Goal: Transaction & Acquisition: Subscribe to service/newsletter

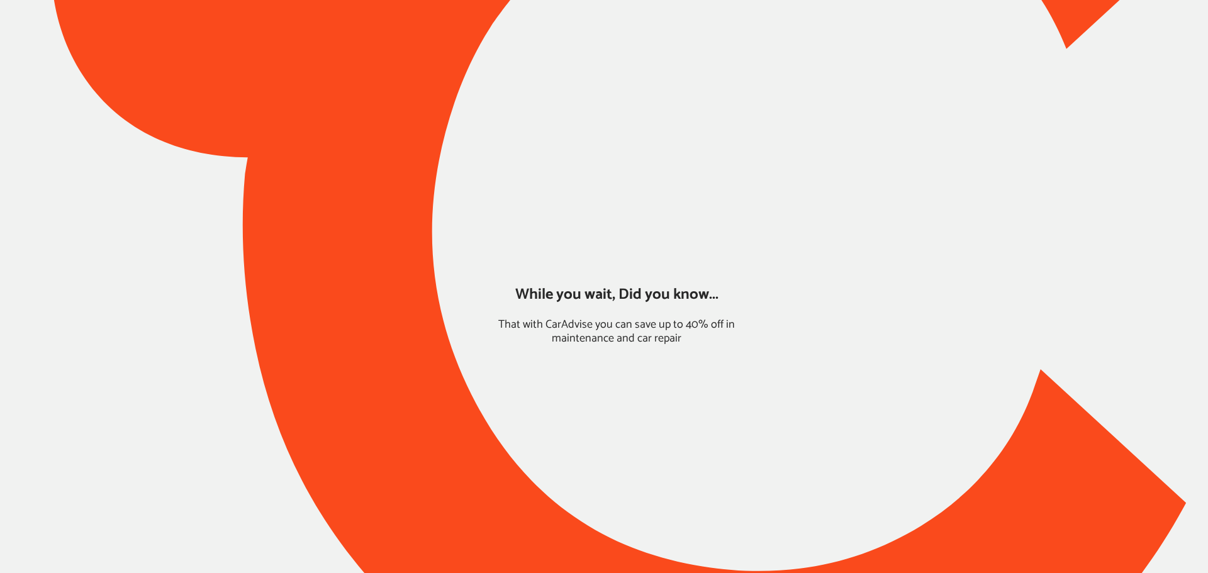
type input "*****"
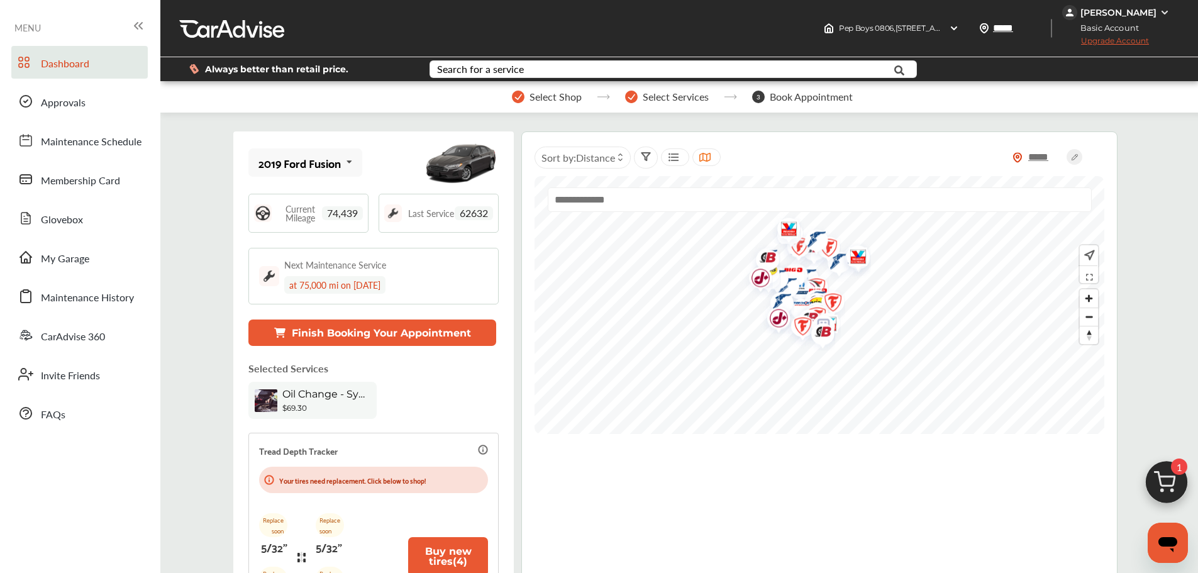
click at [912, 42] on span "Upgrade Account" at bounding box center [1105, 44] width 87 height 16
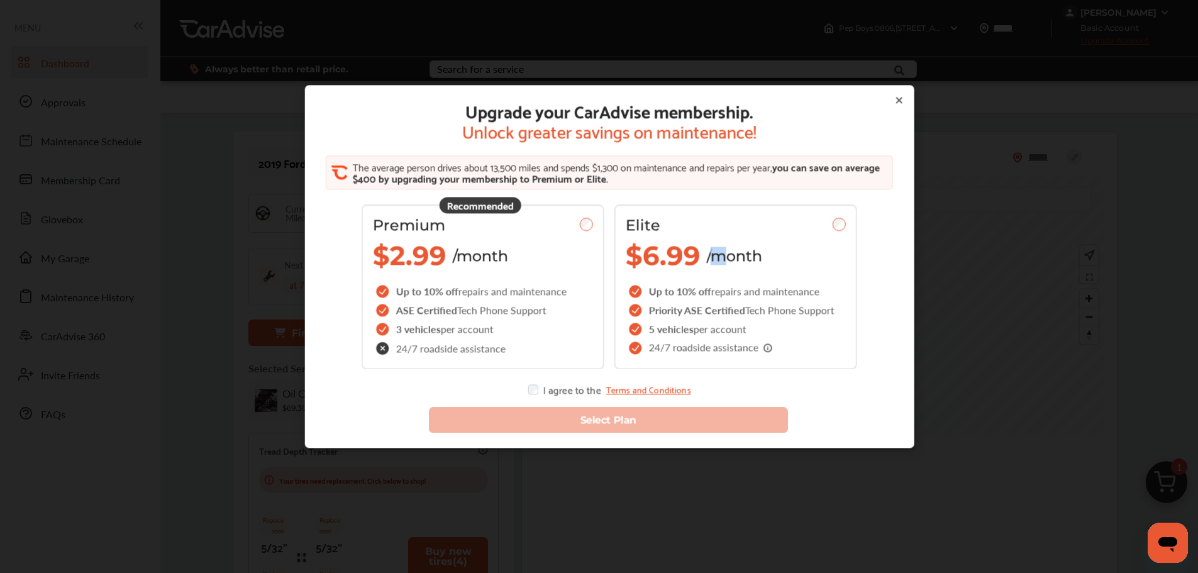
click at [707, 263] on span "/month" at bounding box center [734, 256] width 55 height 18
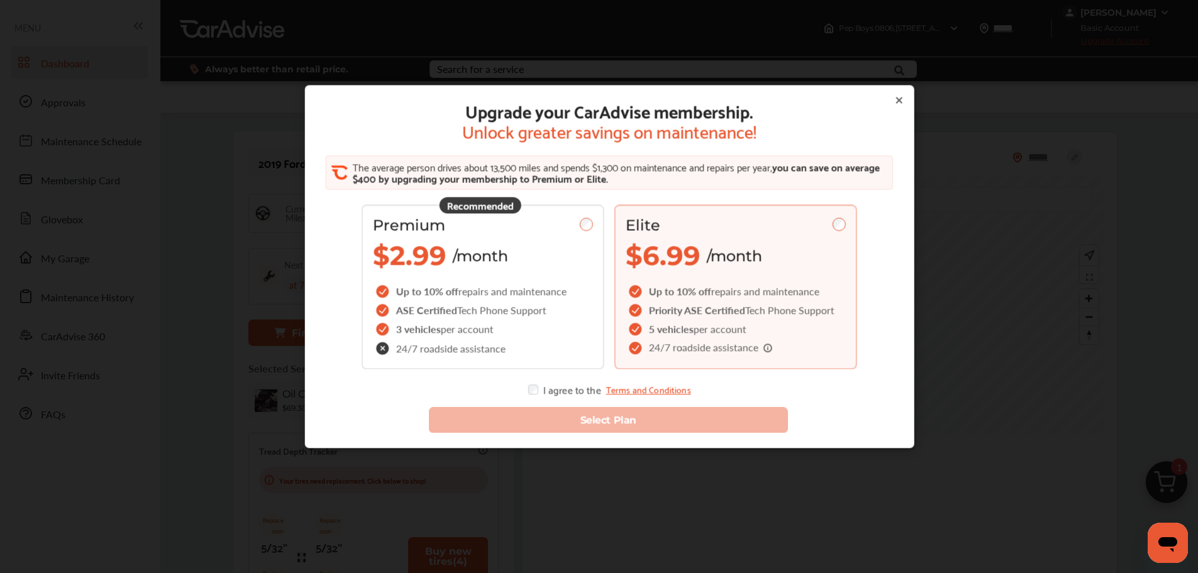
click at [894, 104] on icon at bounding box center [899, 101] width 10 height 10
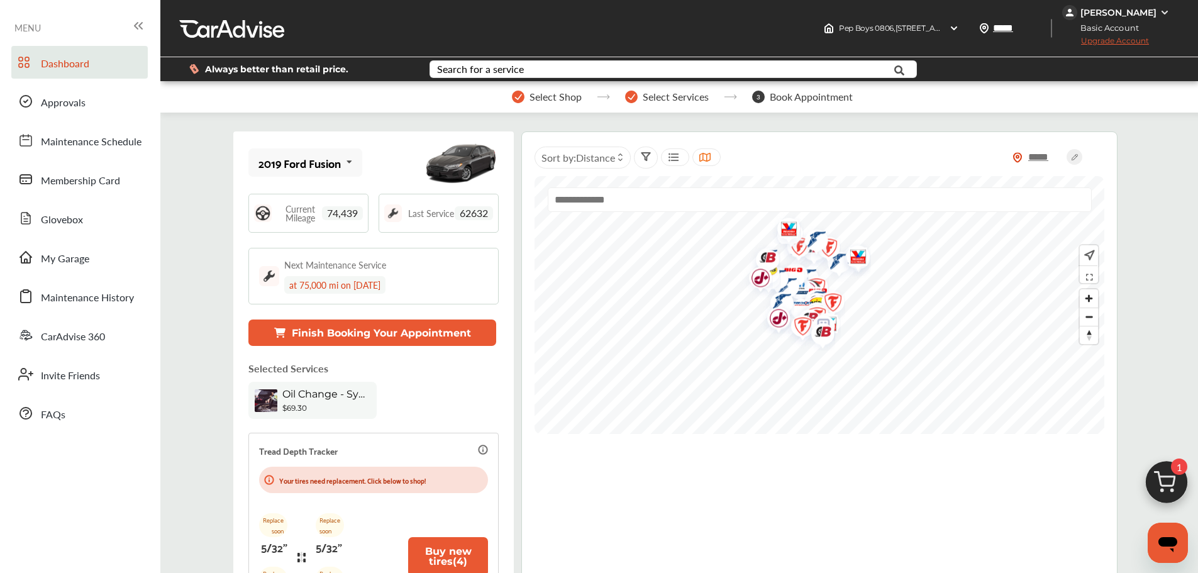
click at [912, 14] on div "[PERSON_NAME]" at bounding box center [1119, 12] width 76 height 11
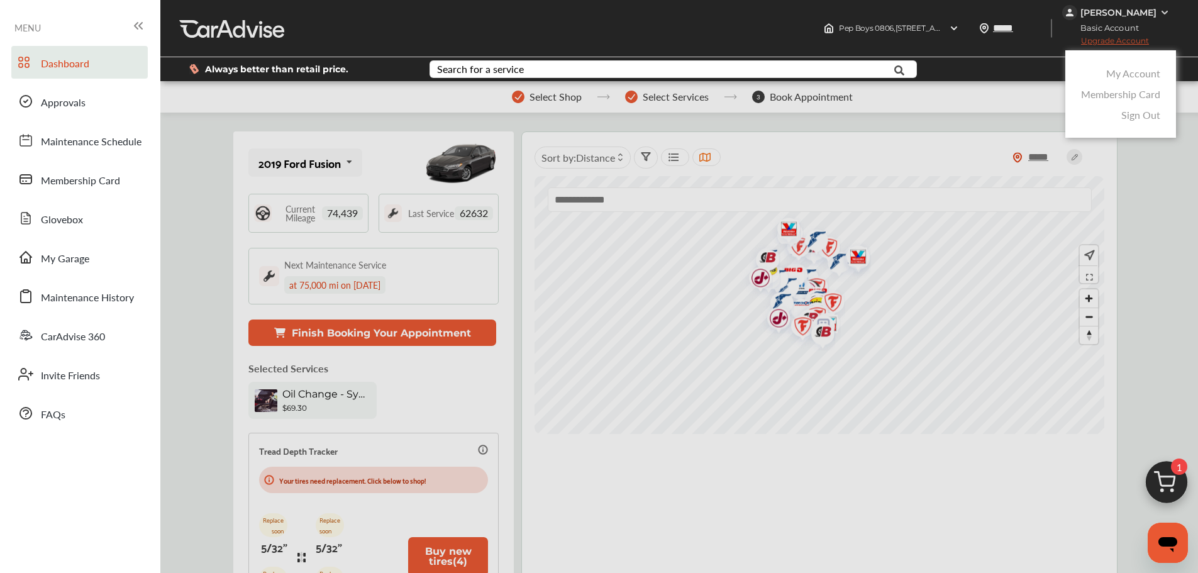
click at [912, 74] on link "My Account" at bounding box center [1133, 73] width 54 height 14
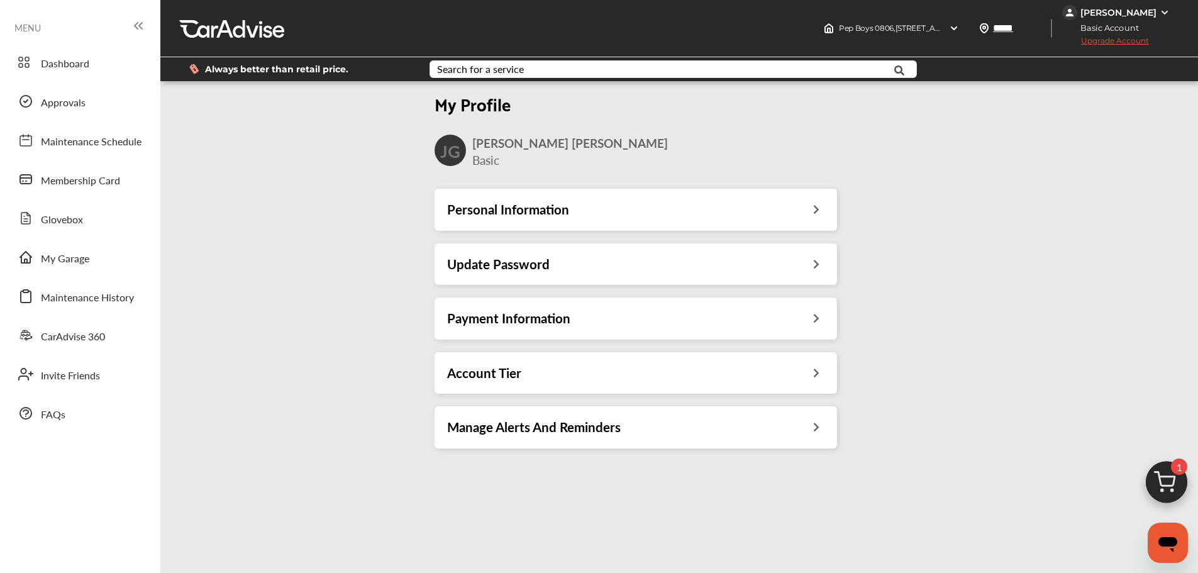
click at [504, 318] on h3 "Payment Information" at bounding box center [508, 318] width 123 height 16
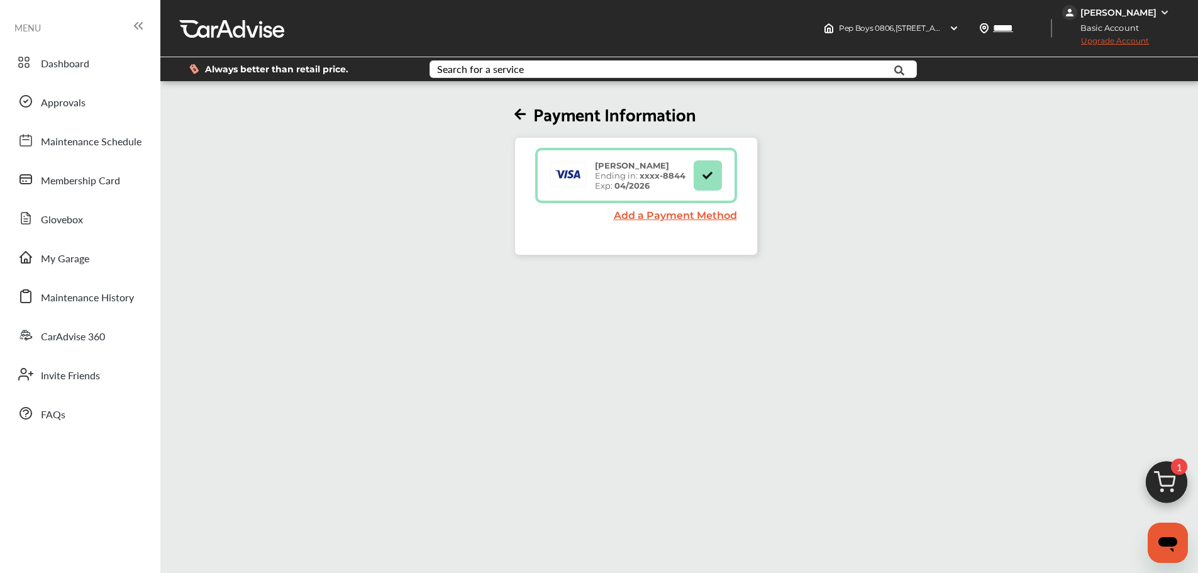
drag, startPoint x: 949, startPoint y: 204, endPoint x: 1061, endPoint y: 179, distance: 114.6
drag, startPoint x: 1061, startPoint y: 179, endPoint x: 1091, endPoint y: 48, distance: 134.1
click at [912, 48] on div "Always better than retail price. Search for a service Search for... All Common …" at bounding box center [679, 69] width 1000 height 44
click at [912, 41] on span "Upgrade Account" at bounding box center [1105, 44] width 87 height 16
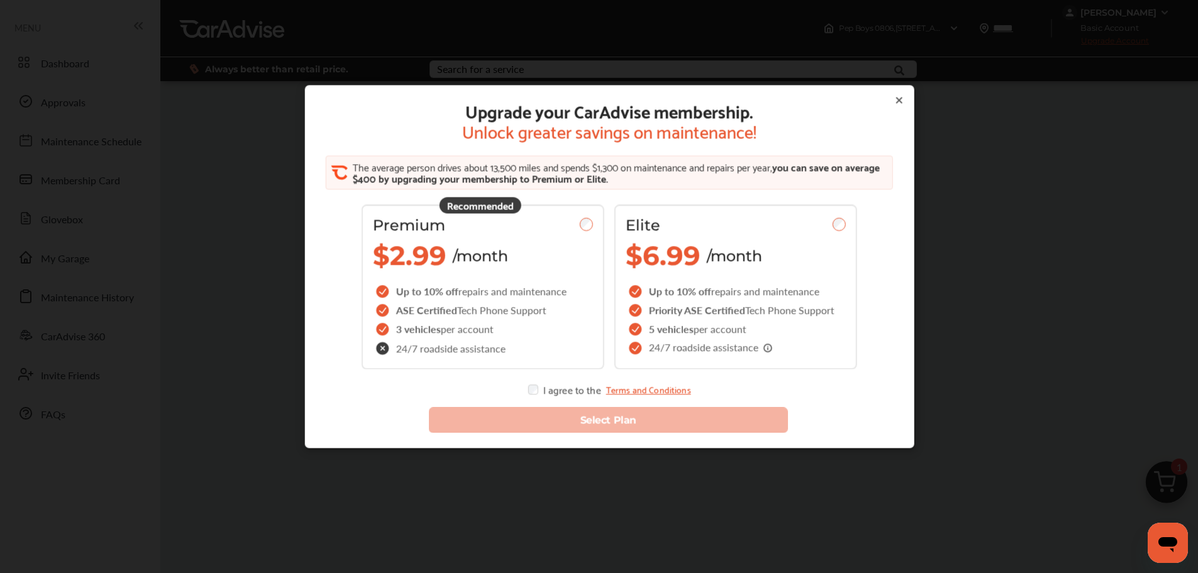
click at [434, 255] on span "$2.99" at bounding box center [410, 256] width 74 height 33
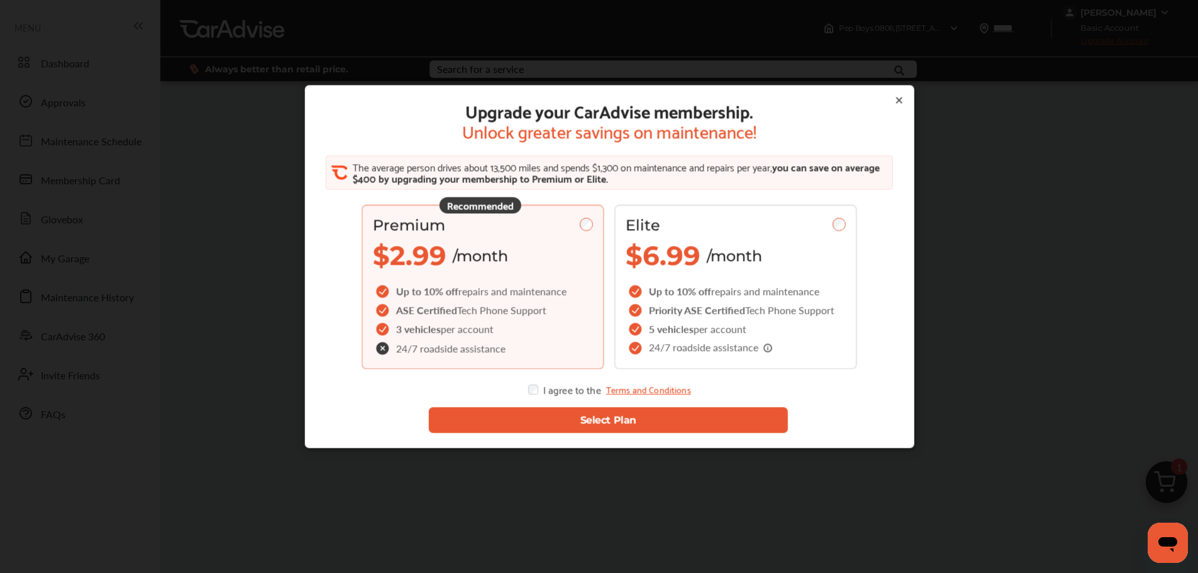
click at [728, 425] on button "Select Plan" at bounding box center [608, 421] width 360 height 26
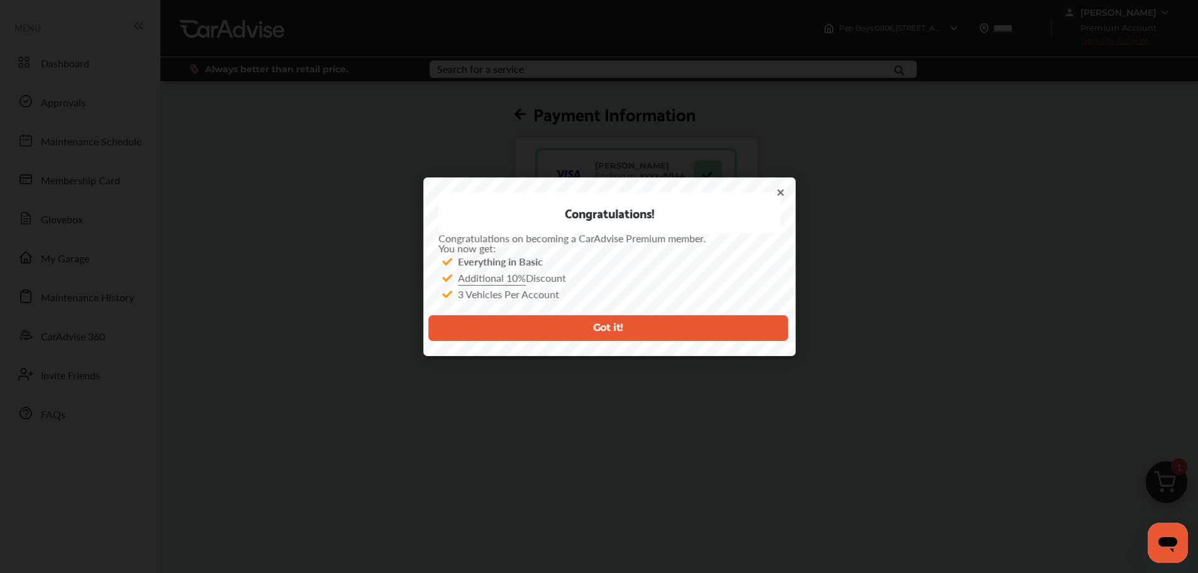
click at [665, 308] on div "Got it!" at bounding box center [609, 321] width 362 height 58
click at [635, 325] on button "Got it!" at bounding box center [608, 328] width 360 height 26
